Goal: Transaction & Acquisition: Purchase product/service

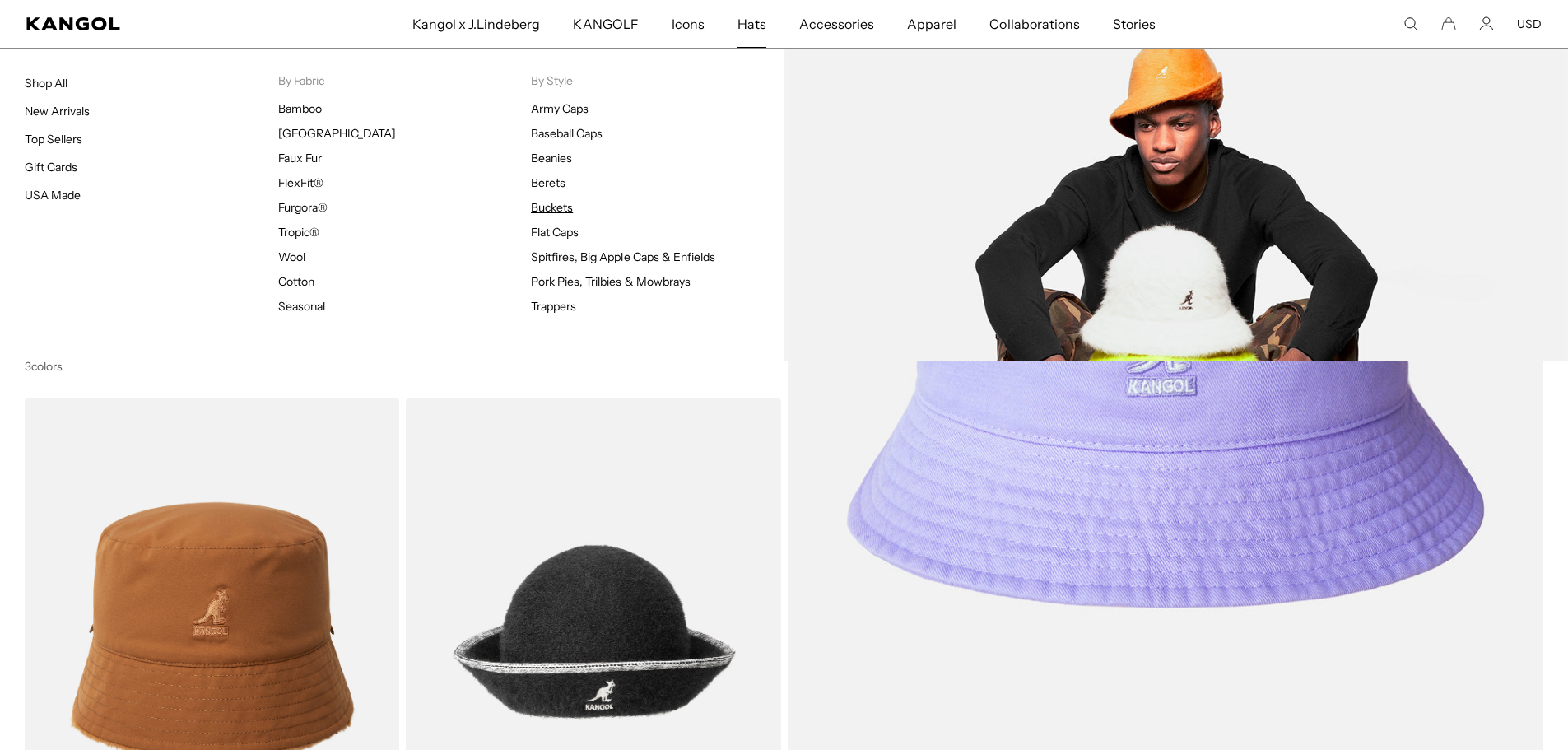
click at [564, 203] on link "Buckets" at bounding box center [551, 207] width 42 height 15
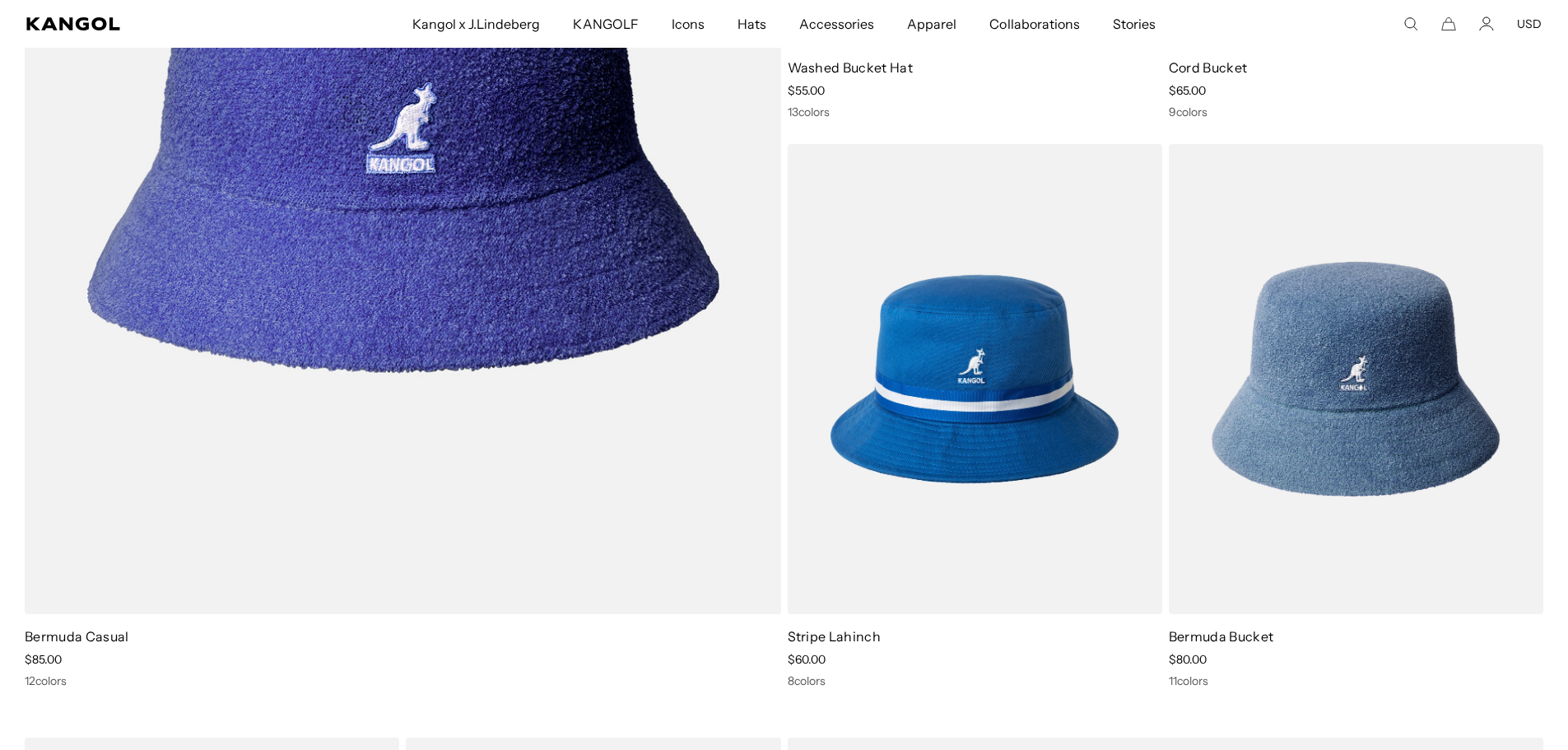
scroll to position [1481, 0]
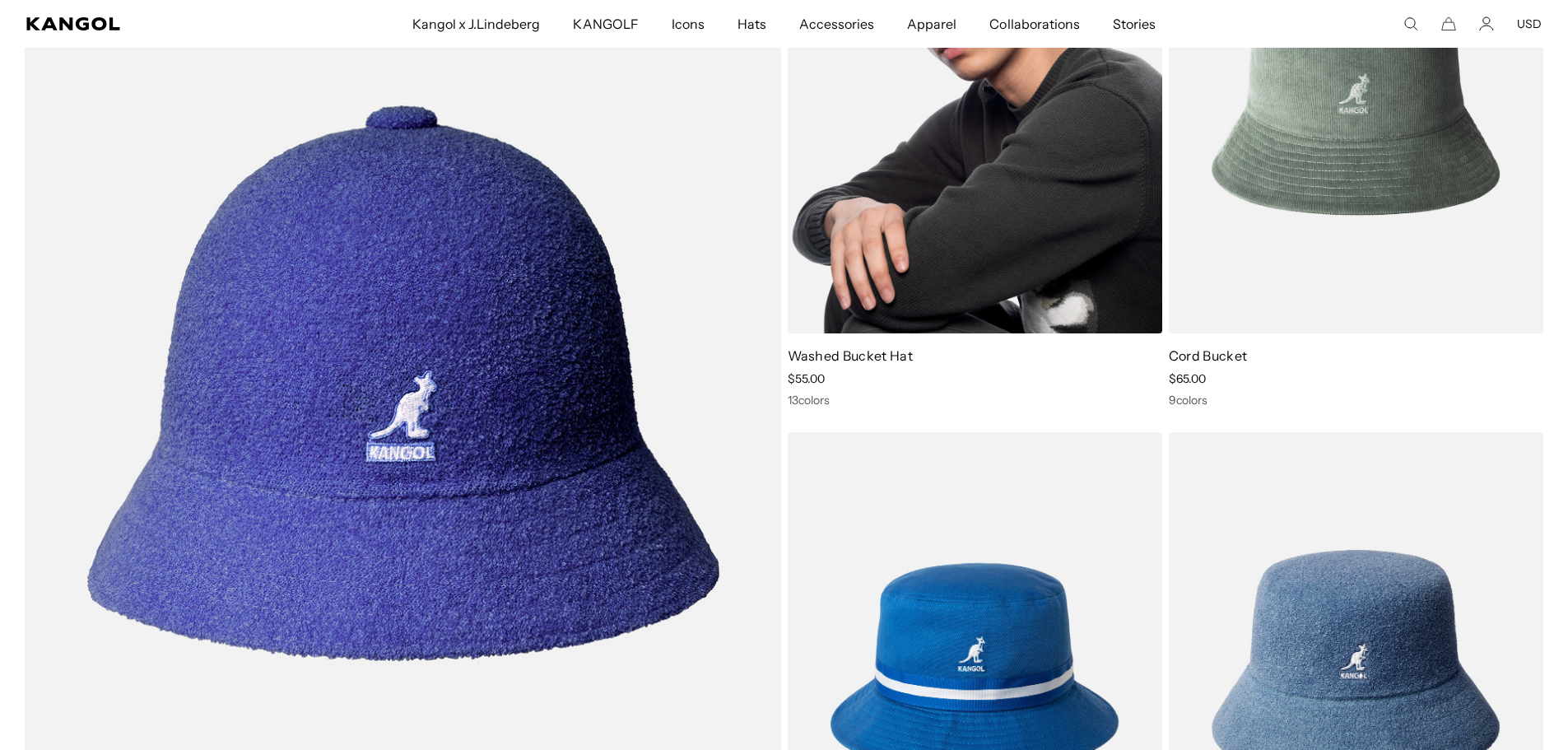
click at [1016, 247] on img at bounding box center [975, 98] width 375 height 471
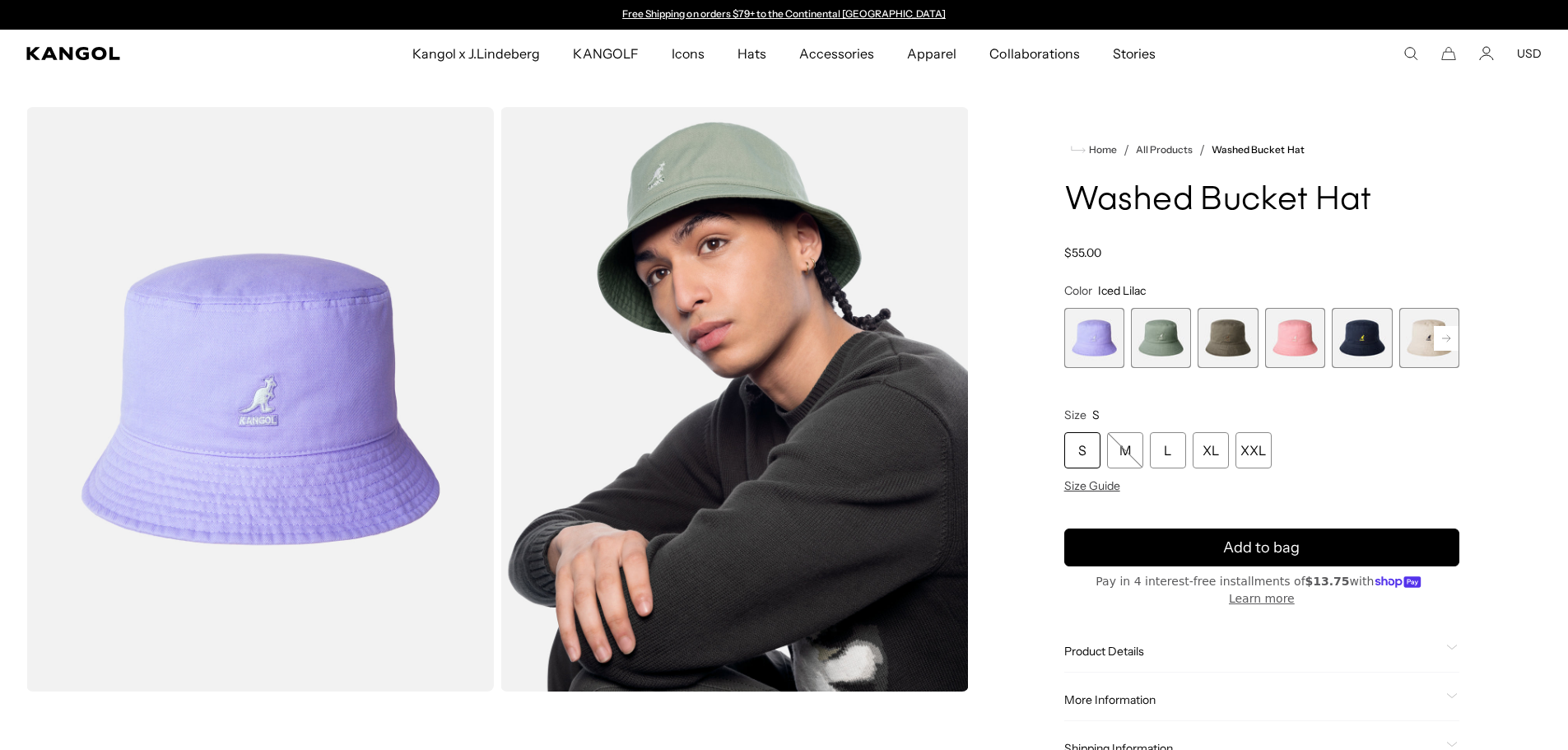
click at [1149, 336] on span "2 of 13" at bounding box center [1161, 338] width 60 height 60
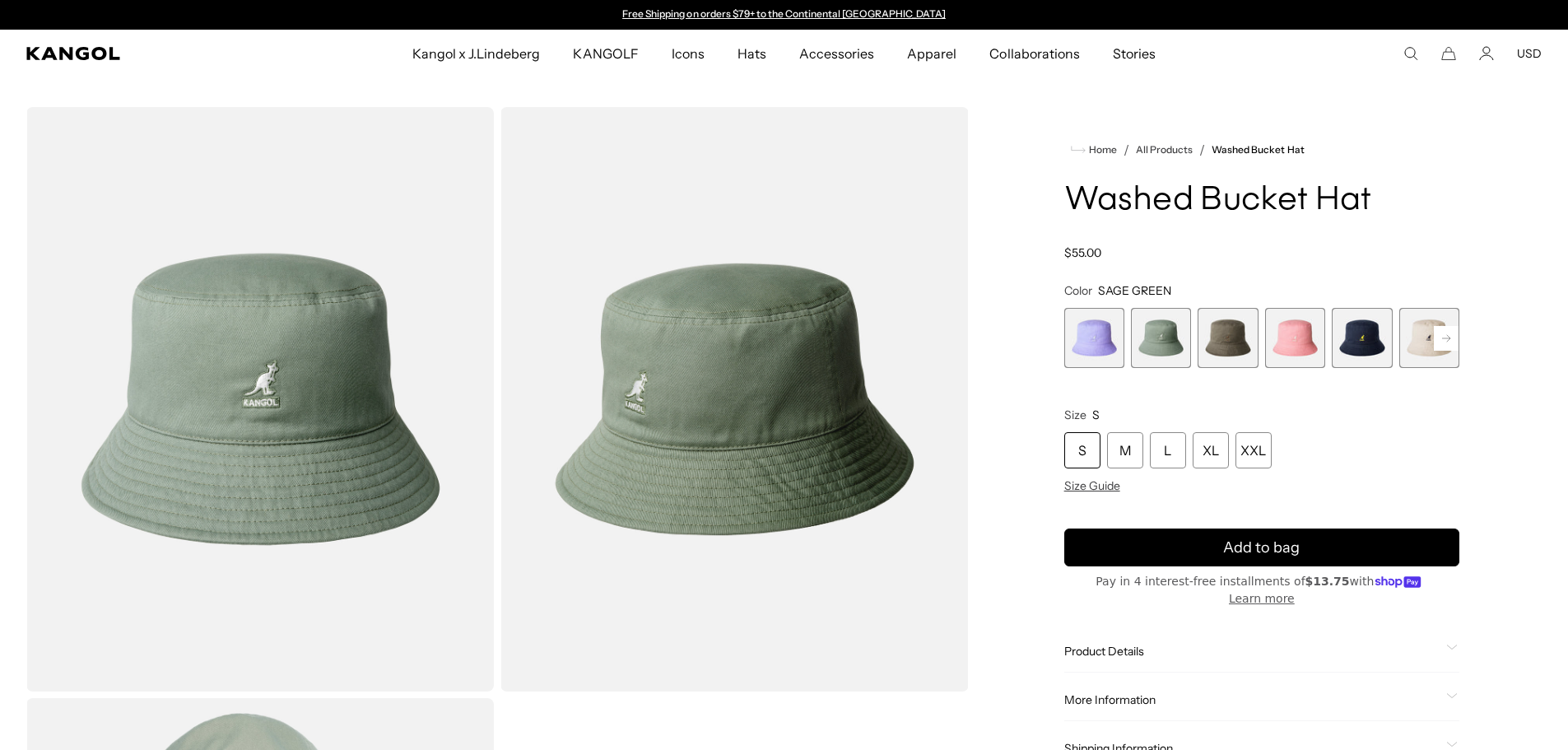
click at [1105, 337] on span "1 of 13" at bounding box center [1094, 338] width 60 height 60
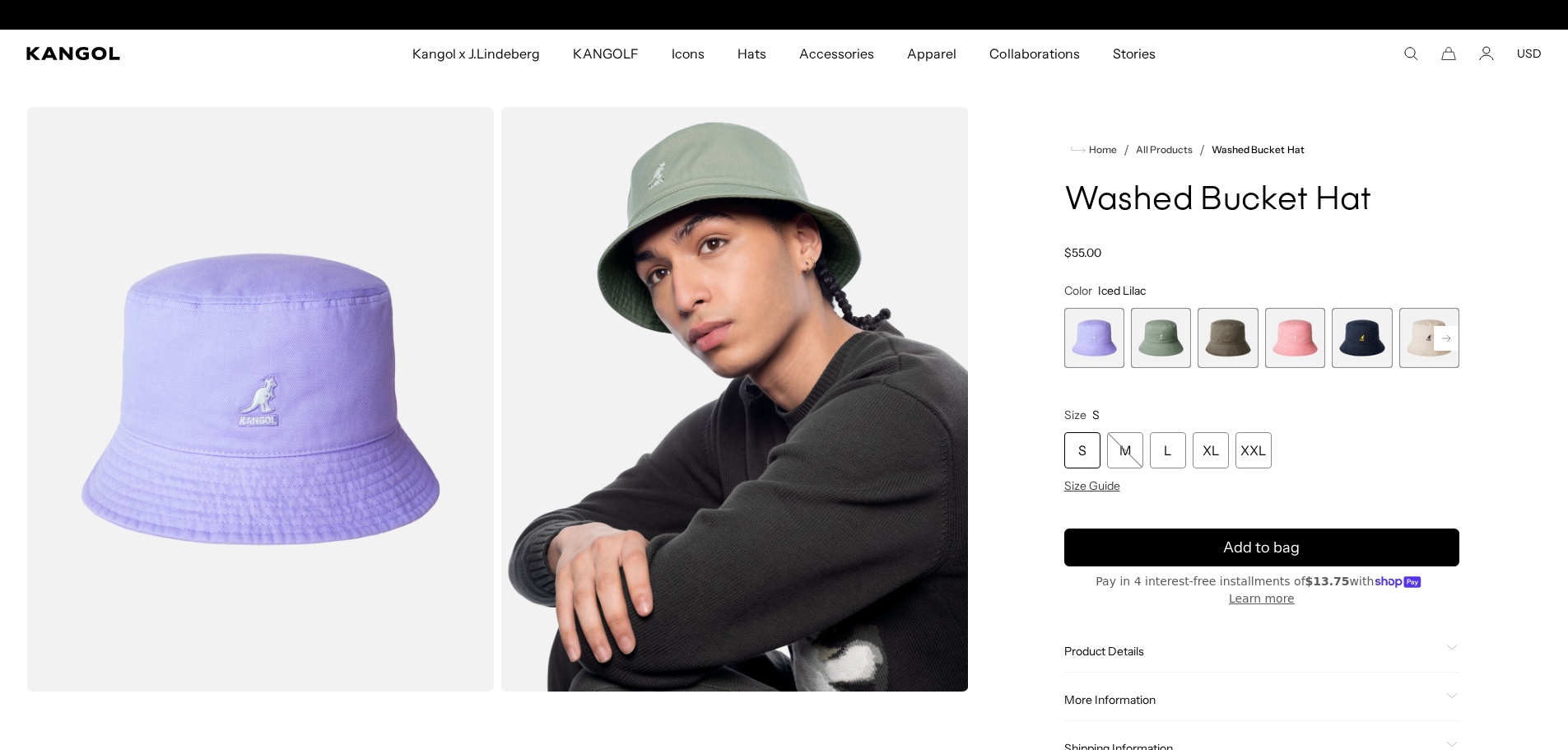
scroll to position [0, 339]
click at [1443, 339] on icon at bounding box center [1446, 337] width 8 height 7
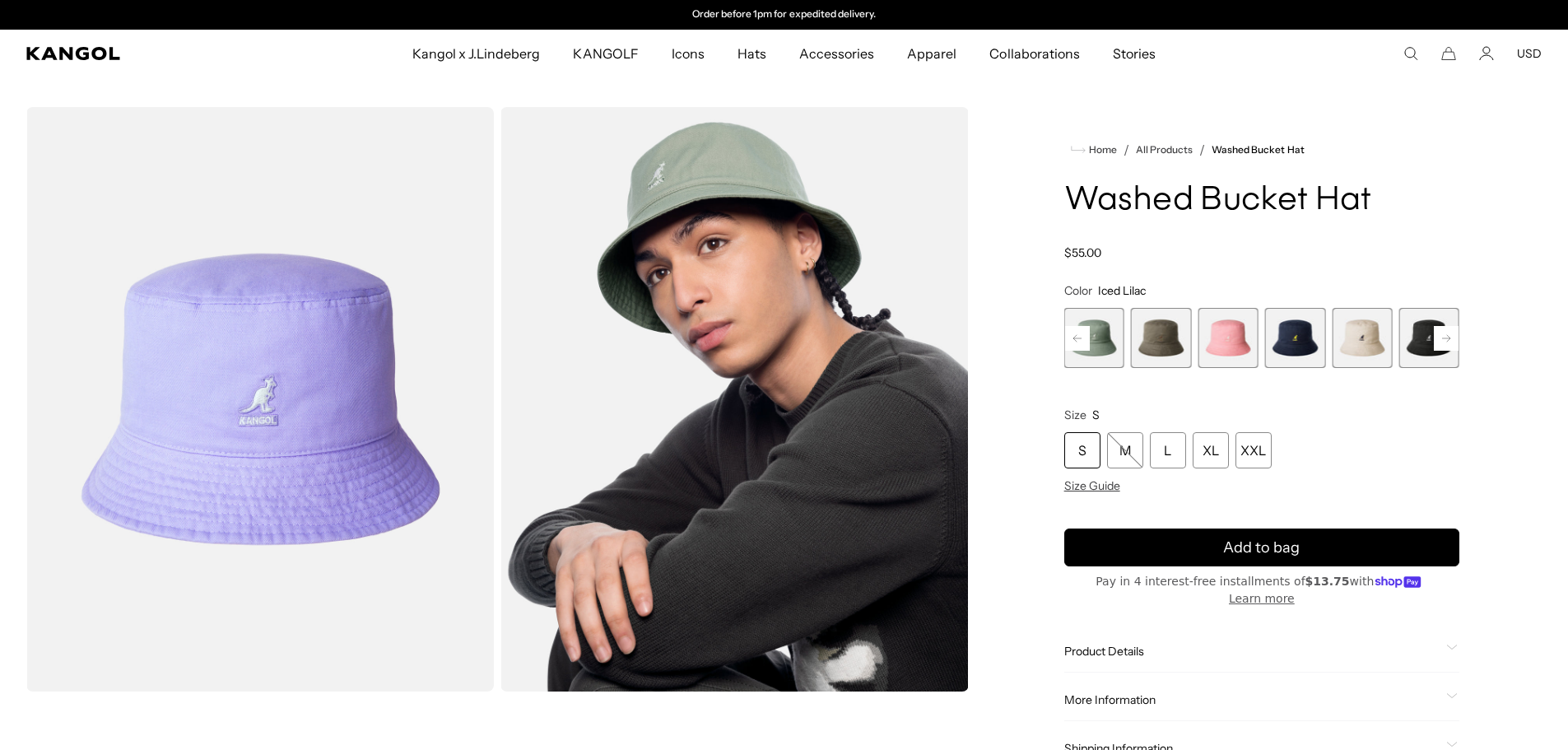
click at [1442, 339] on icon at bounding box center [1446, 337] width 8 height 7
click at [1442, 339] on rect at bounding box center [1446, 338] width 25 height 25
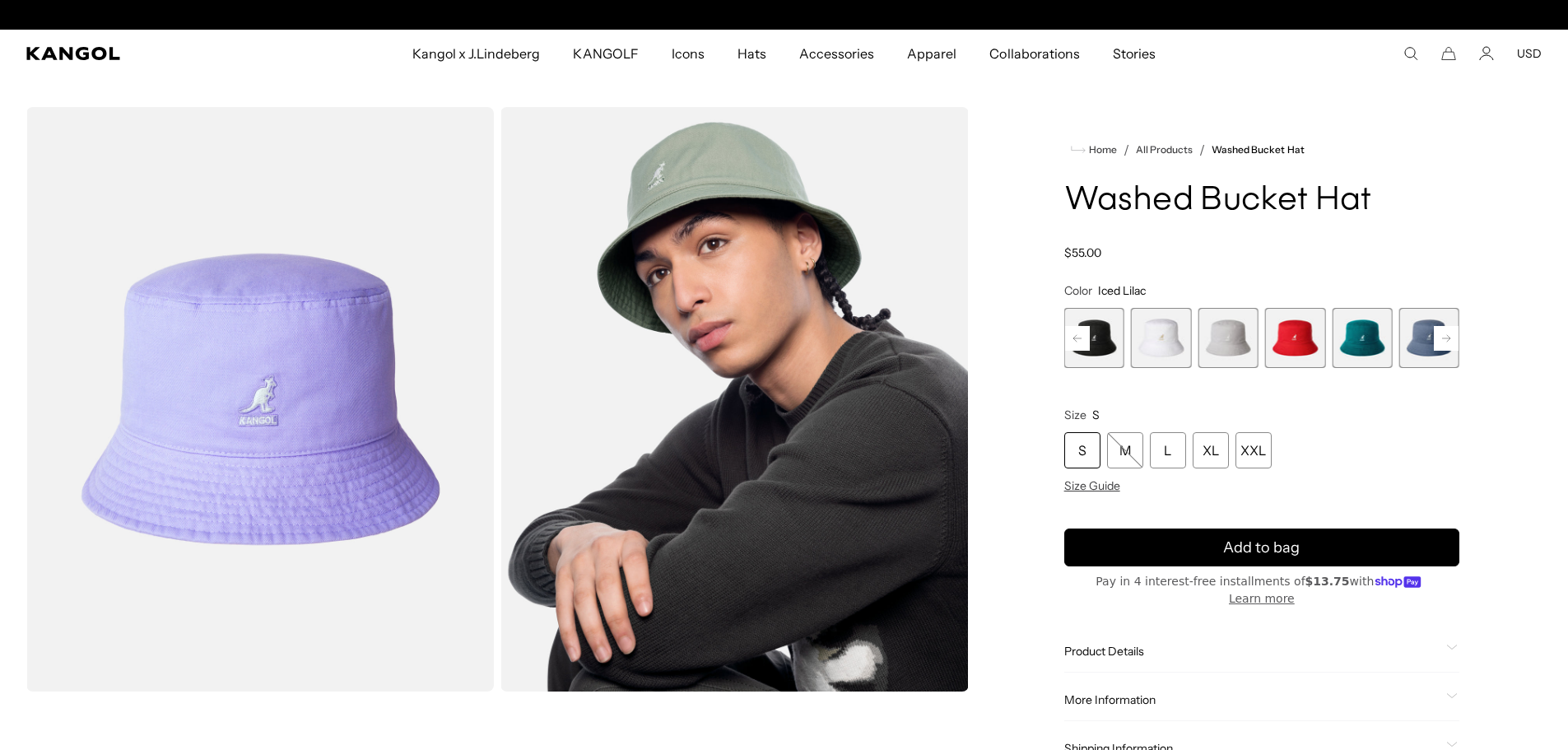
click at [1442, 339] on rect at bounding box center [1446, 338] width 25 height 25
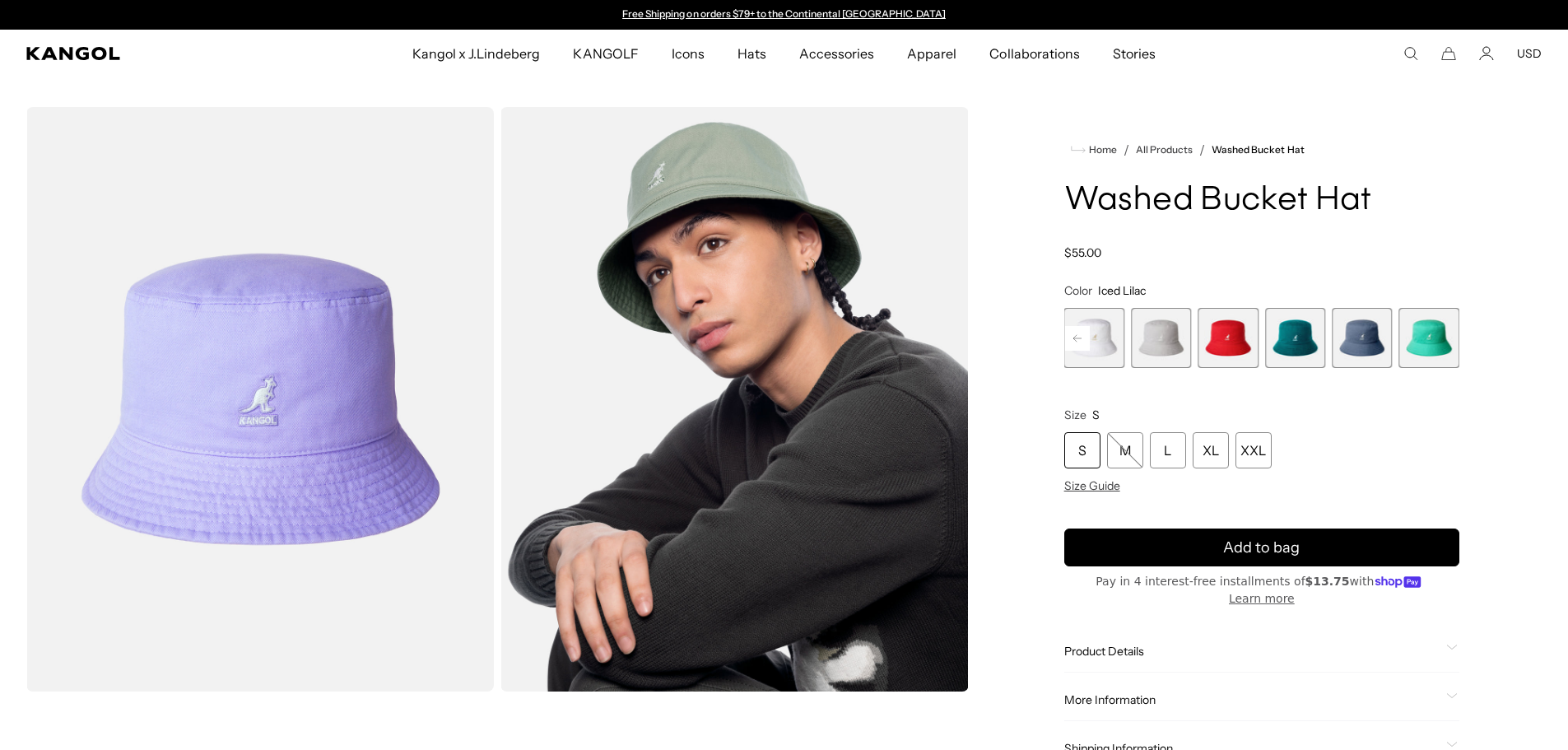
click at [1408, 339] on span "13 of 13" at bounding box center [1429, 338] width 60 height 60
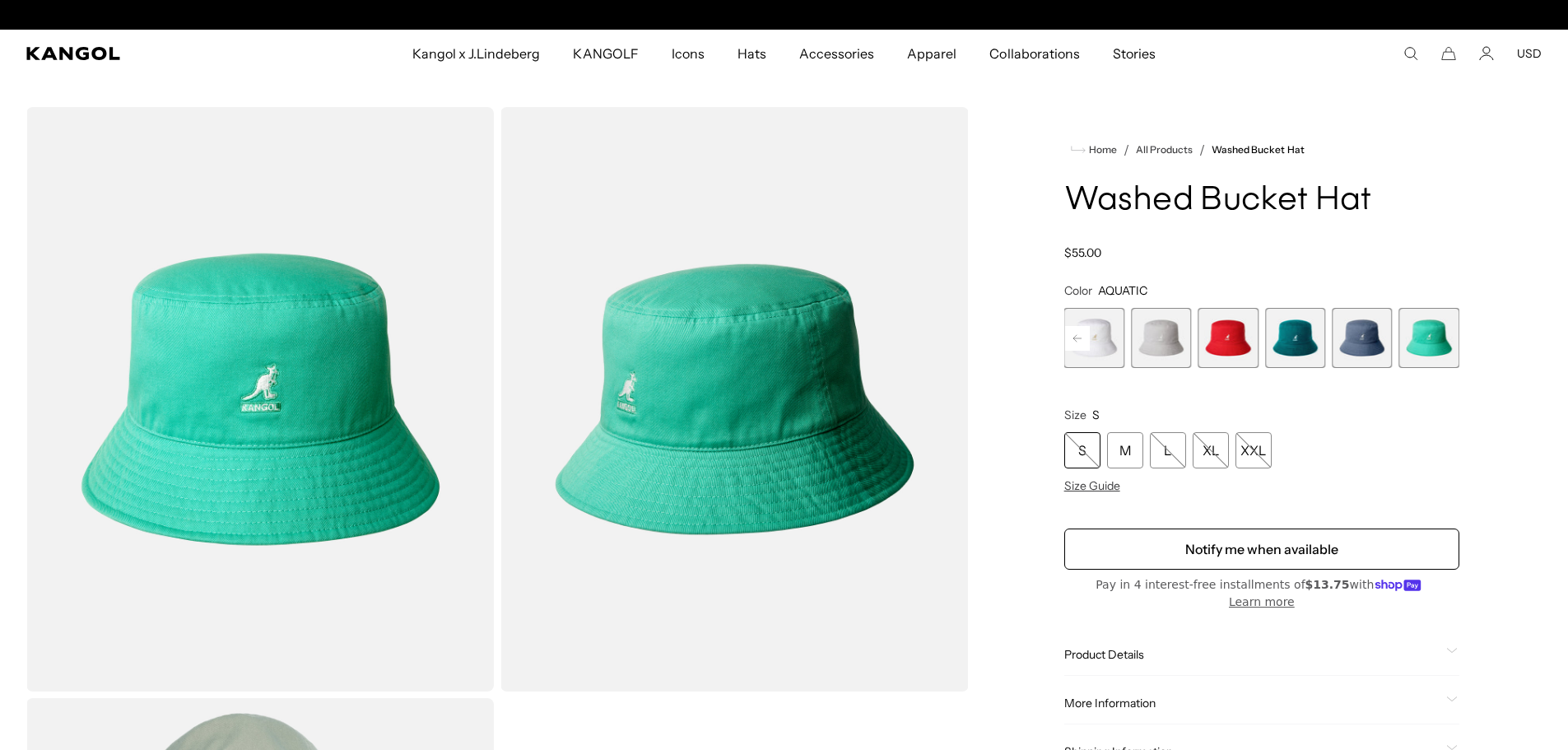
click at [1279, 338] on span "11 of 13" at bounding box center [1295, 338] width 60 height 60
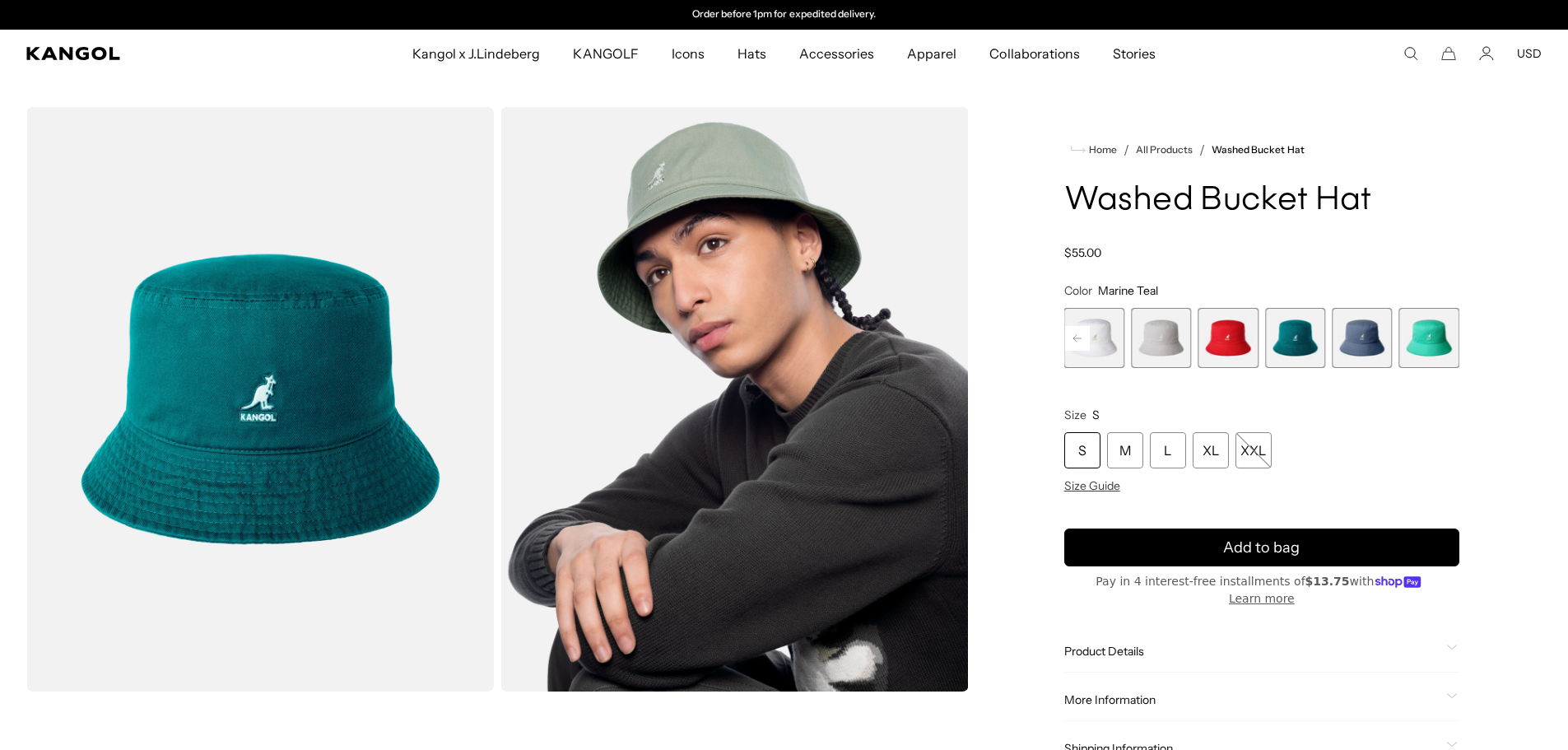
click at [1407, 343] on span "13 of 13" at bounding box center [1429, 338] width 60 height 60
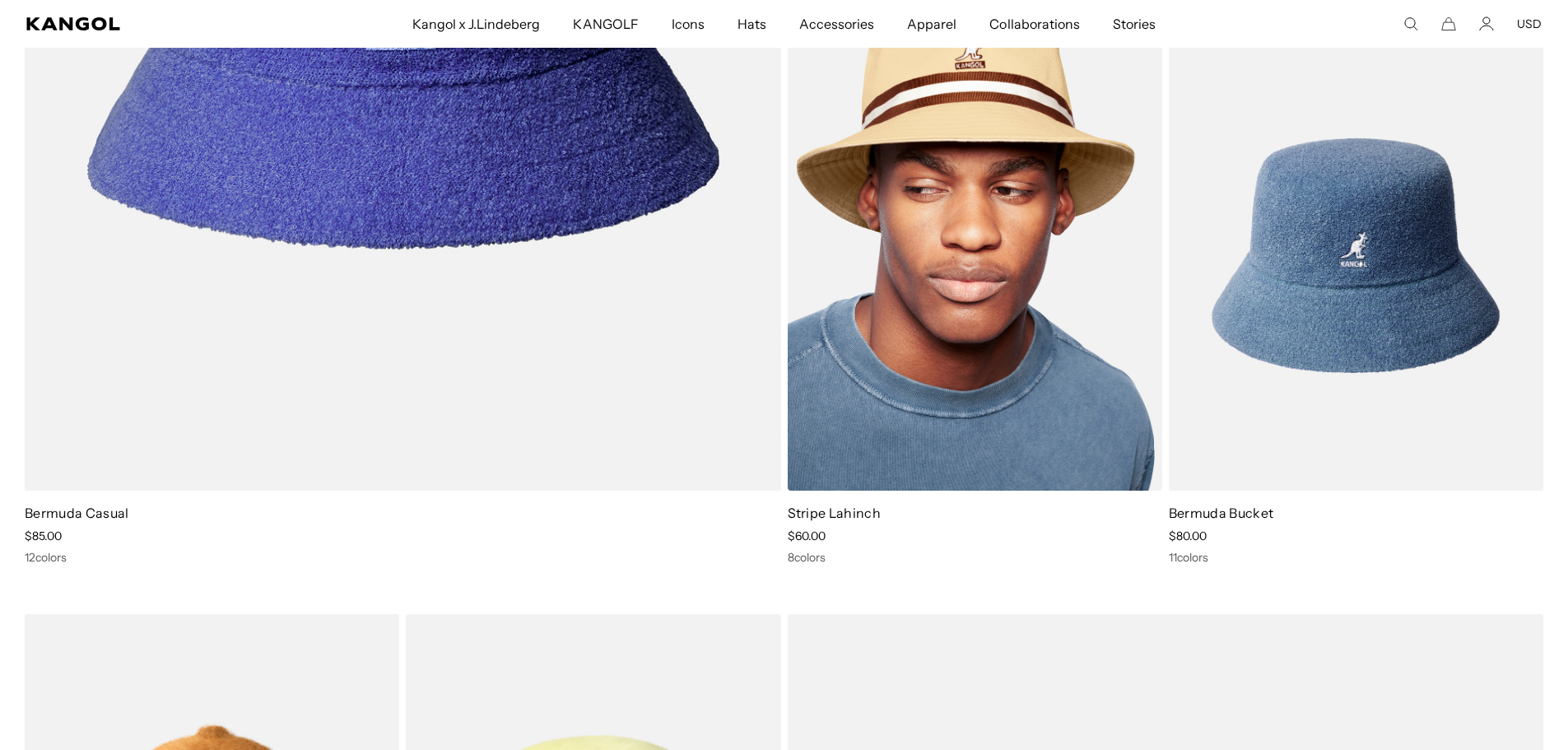
click at [994, 368] on img at bounding box center [975, 256] width 375 height 471
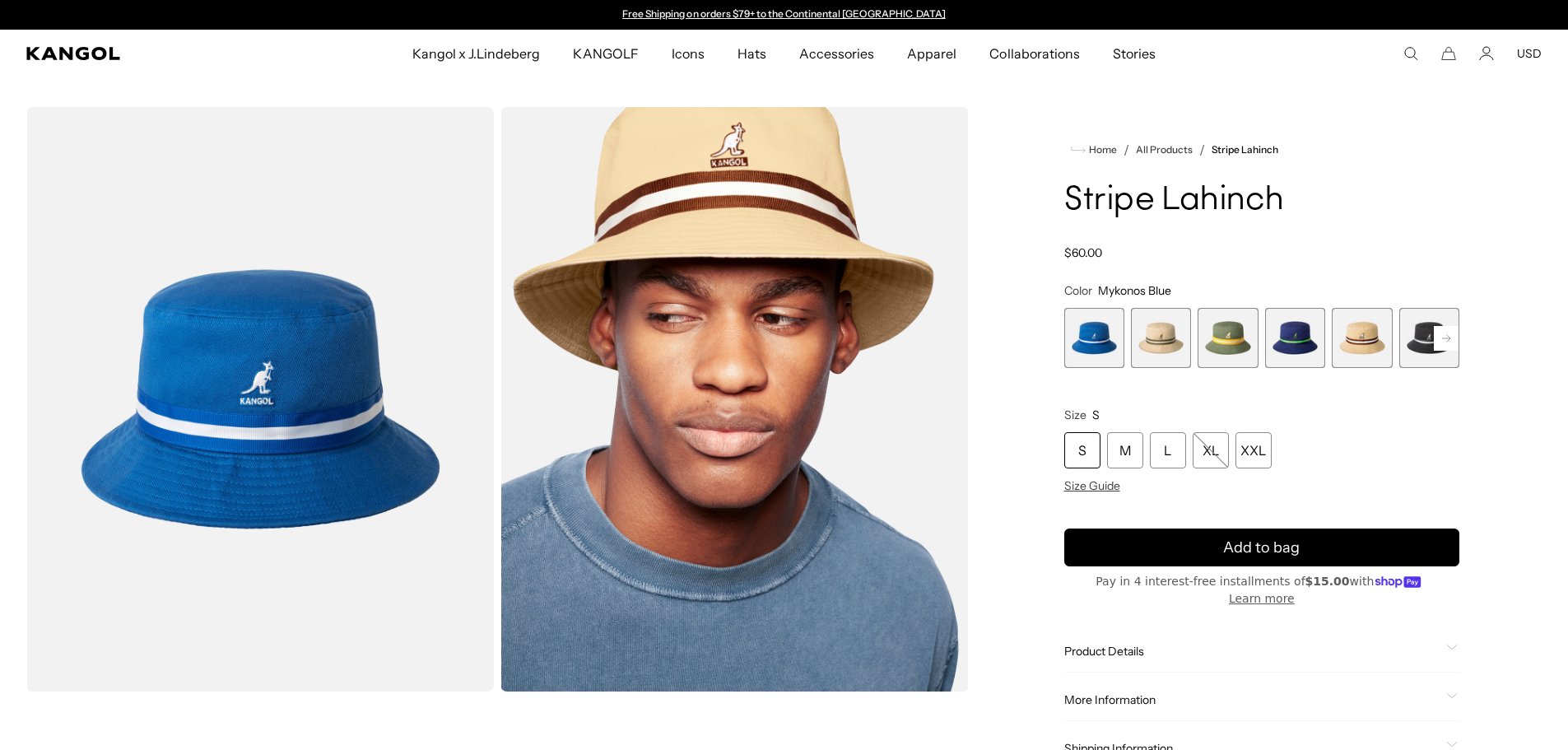
click at [1112, 347] on span "1 of 9" at bounding box center [1094, 338] width 60 height 60
click at [1295, 343] on span "4 of 9" at bounding box center [1295, 338] width 60 height 60
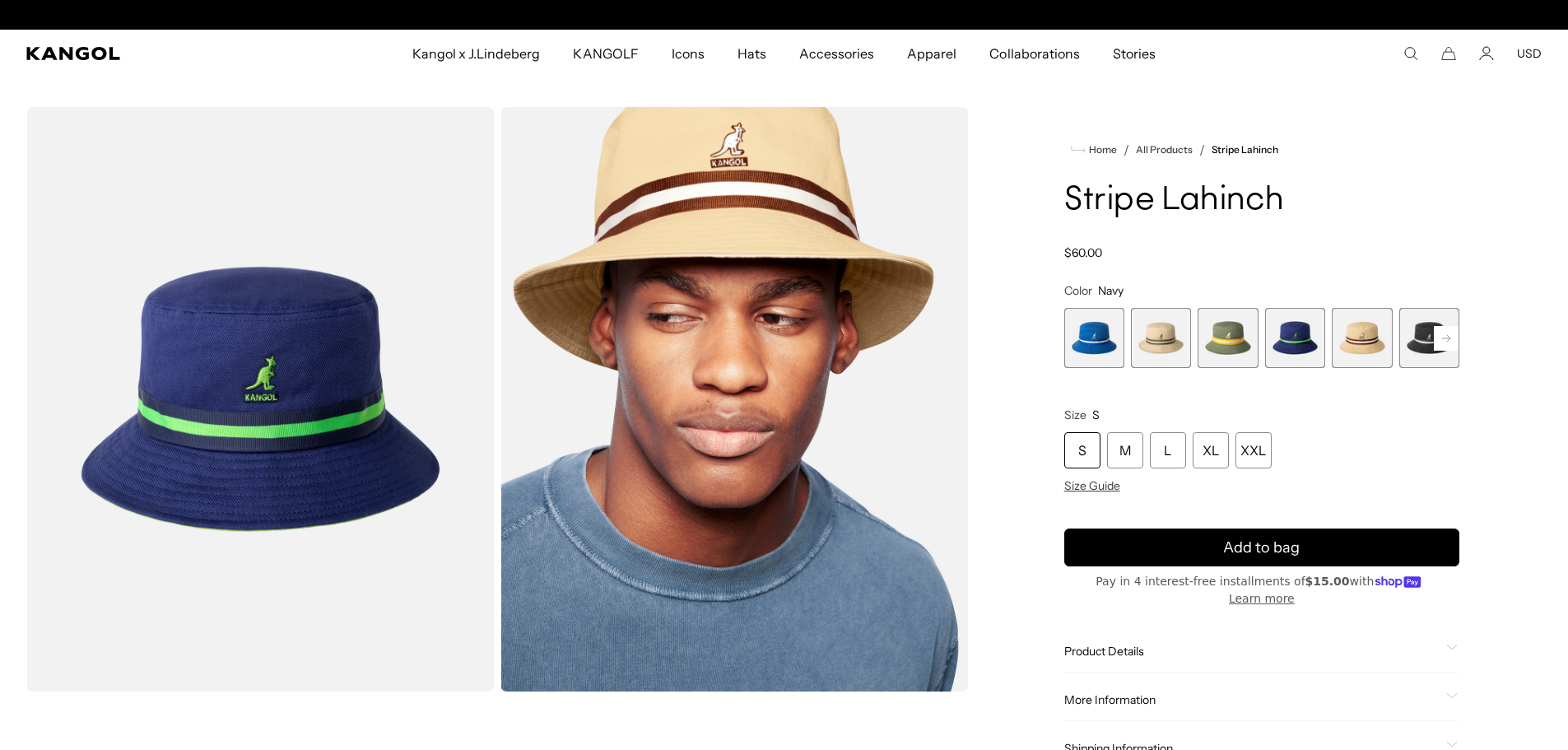
scroll to position [0, 339]
click at [1167, 448] on div "L" at bounding box center [1168, 450] width 36 height 36
click at [1453, 342] on rect at bounding box center [1446, 338] width 25 height 25
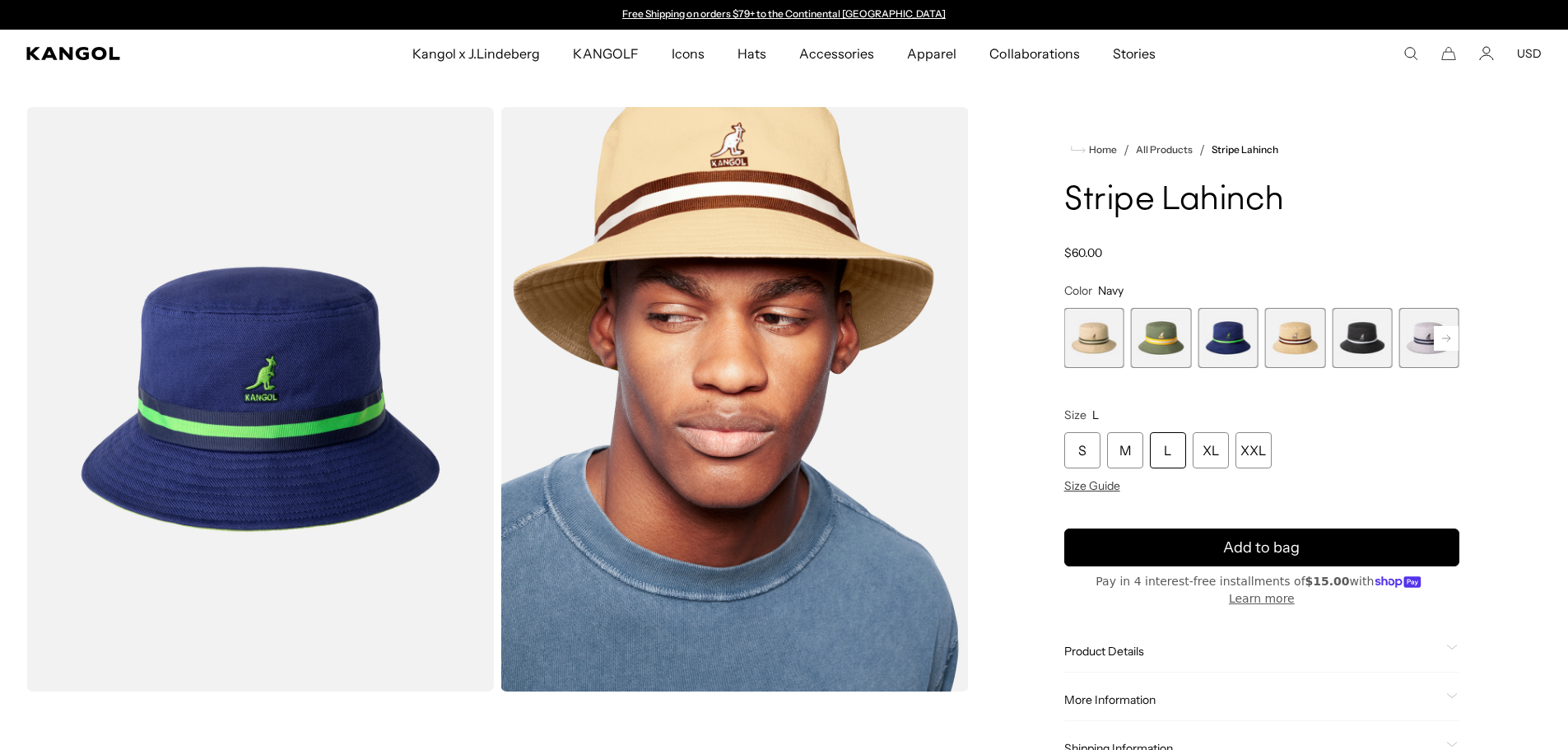
click at [1453, 342] on rect at bounding box center [1446, 338] width 25 height 25
click at [1376, 345] on span "8 of 9" at bounding box center [1361, 338] width 60 height 60
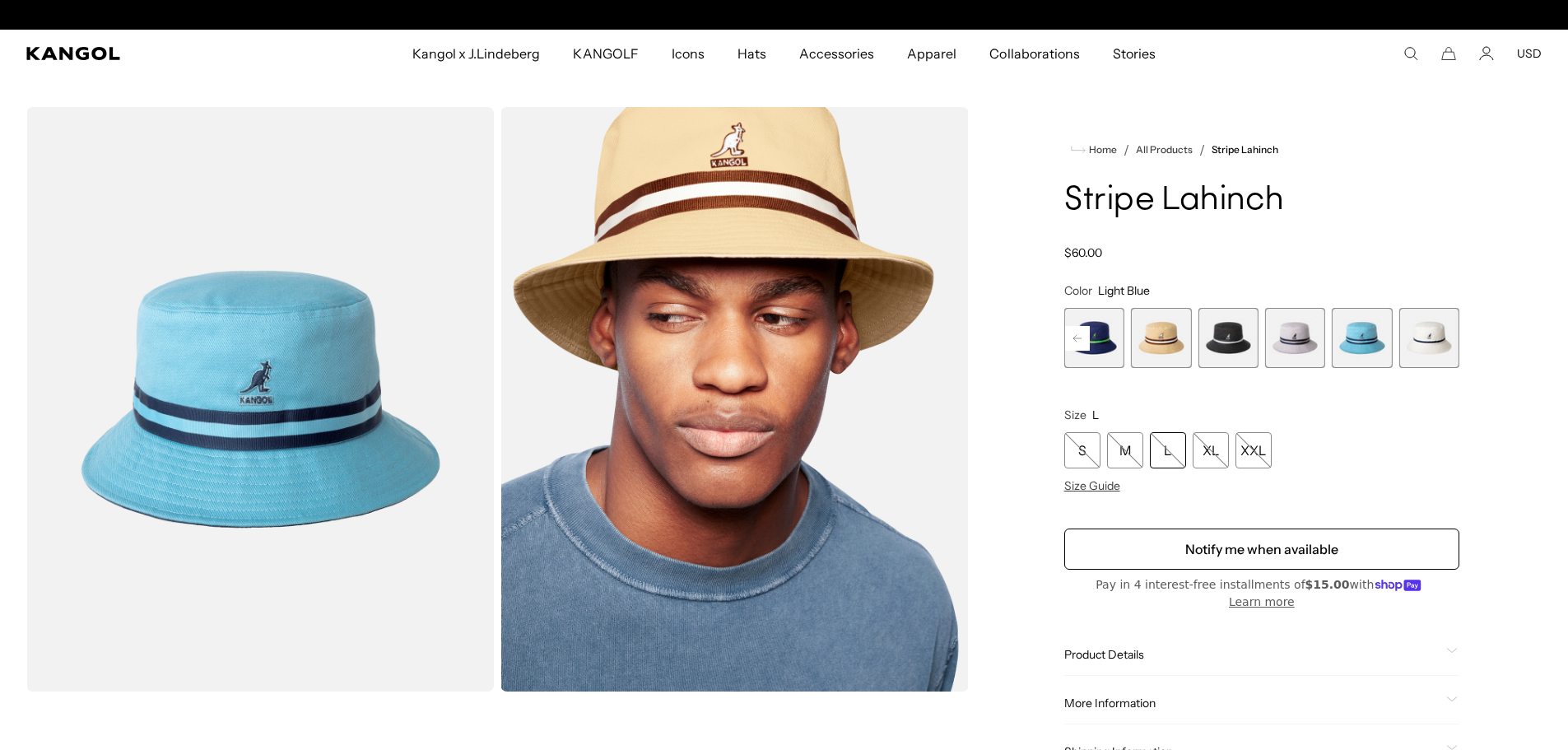
scroll to position [0, 339]
